Goal: Transaction & Acquisition: Download file/media

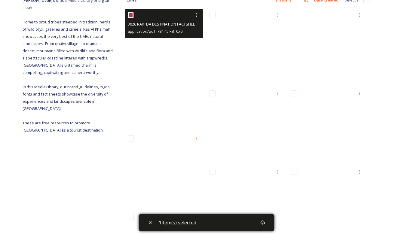
scroll to position [76, 0]
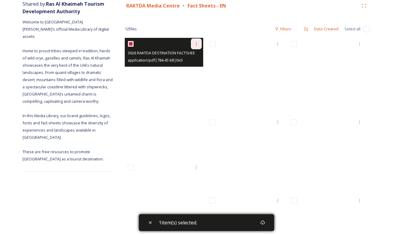
click at [195, 39] on div at bounding box center [196, 43] width 11 height 11
click at [187, 68] on span "Download" at bounding box center [189, 69] width 18 height 6
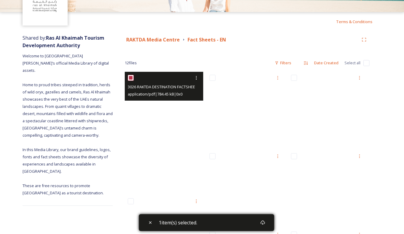
scroll to position [43, 0]
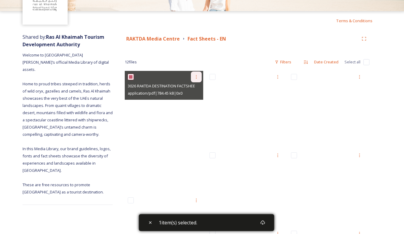
click at [195, 73] on div at bounding box center [196, 77] width 11 height 11
click at [190, 101] on span "Download" at bounding box center [189, 102] width 18 height 6
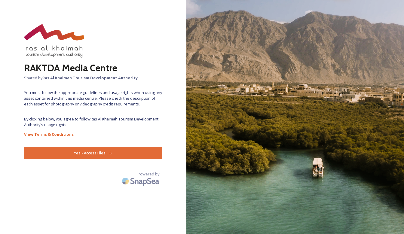
click at [82, 151] on button "Yes - Access Files" at bounding box center [93, 153] width 138 height 12
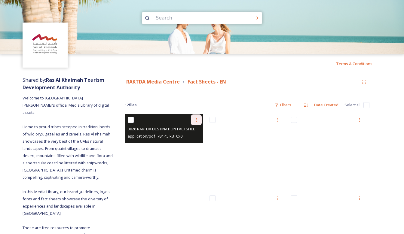
click at [198, 116] on div at bounding box center [196, 120] width 11 height 11
click at [190, 141] on div "Download" at bounding box center [189, 145] width 24 height 12
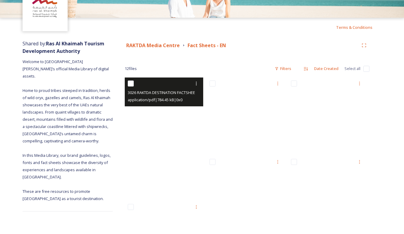
scroll to position [36, 0]
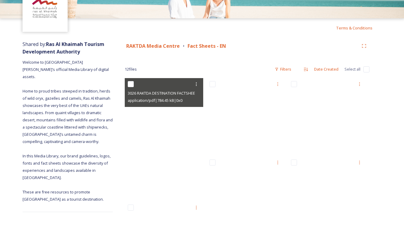
click at [131, 84] on input "checkbox" at bounding box center [131, 84] width 6 height 6
checkbox input "true"
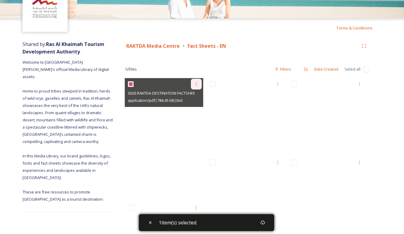
click at [196, 85] on icon at bounding box center [196, 84] width 1 height 4
click at [188, 95] on span "View File" at bounding box center [188, 97] width 16 height 6
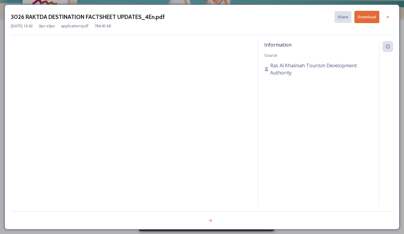
click at [373, 16] on button "Download" at bounding box center [366, 17] width 25 height 12
